Goal: Connect with others: Connect with others

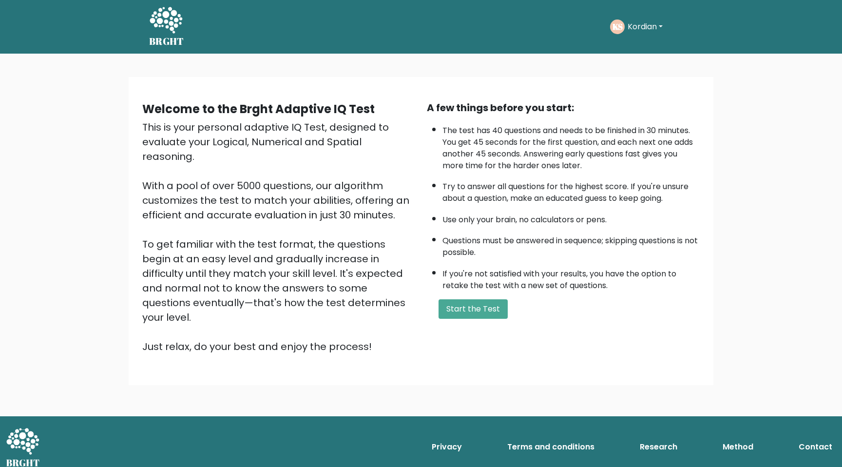
click at [640, 30] on button "Kordian" at bounding box center [645, 26] width 41 height 13
click at [646, 49] on link "Dashboard" at bounding box center [649, 52] width 77 height 16
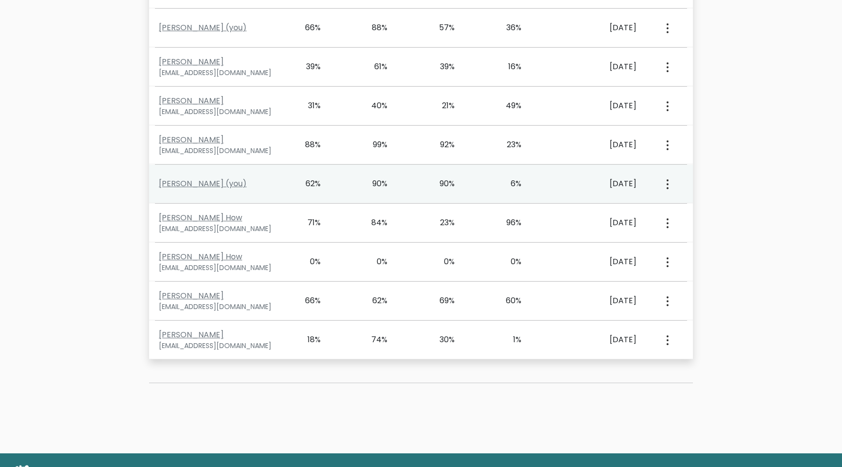
scroll to position [510, 0]
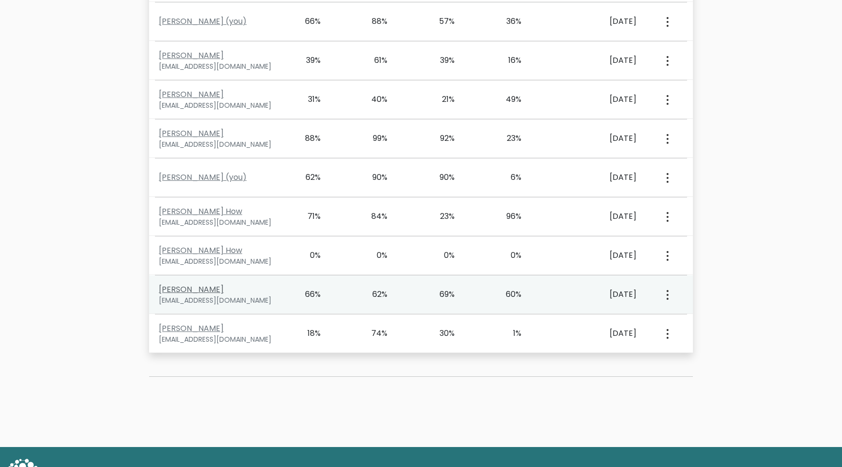
click at [198, 293] on link "[PERSON_NAME]" at bounding box center [191, 289] width 65 height 11
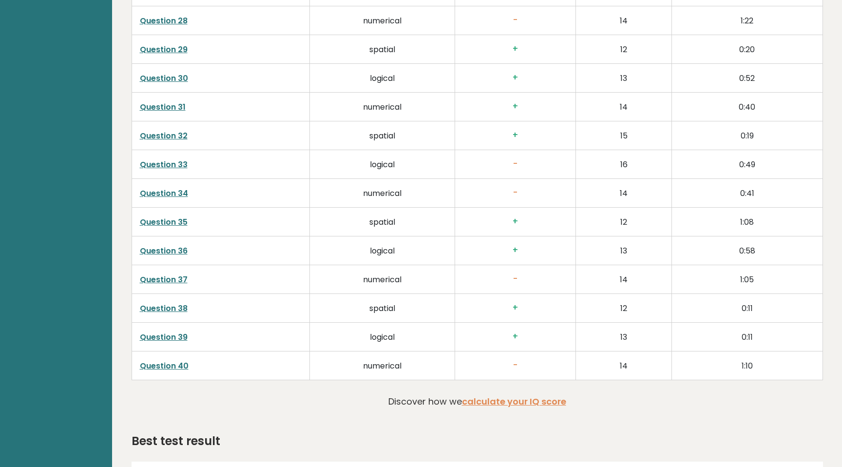
scroll to position [2299, 0]
